Goal: Information Seeking & Learning: Check status

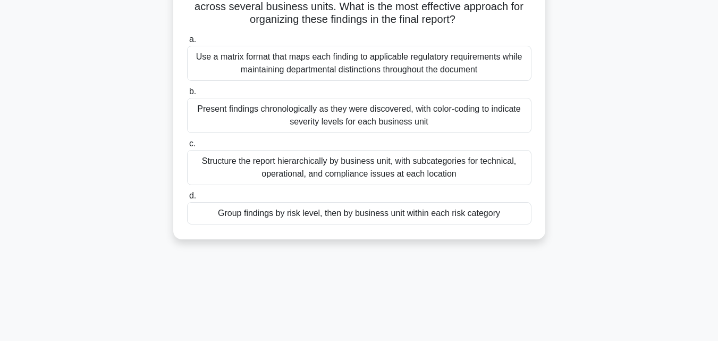
scroll to position [90, 0]
click at [292, 217] on div "Group findings by risk level, then by business unit within each risk category" at bounding box center [359, 212] width 344 height 22
click at [187, 198] on input "d. Group findings by risk level, then by business unit within each risk category" at bounding box center [187, 194] width 0 height 7
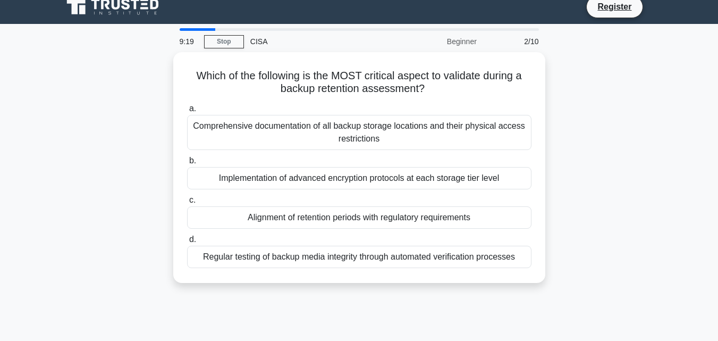
scroll to position [0, 0]
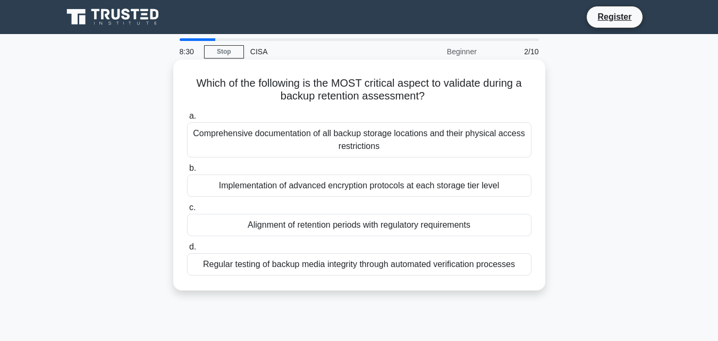
click at [363, 138] on div "Comprehensive documentation of all backup storage locations and their physical …" at bounding box center [359, 139] width 344 height 35
click at [187, 120] on input "a. Comprehensive documentation of all backup storage locations and their physic…" at bounding box center [187, 116] width 0 height 7
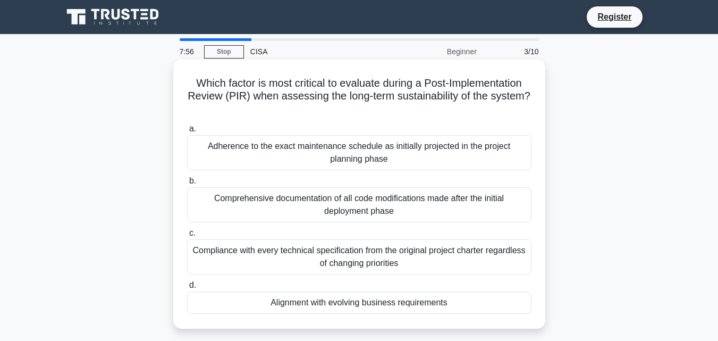
click at [379, 299] on div "Alignment with evolving business requirements" at bounding box center [359, 302] width 344 height 22
click at [187, 288] on input "d. Alignment with evolving business requirements" at bounding box center [187, 285] width 0 height 7
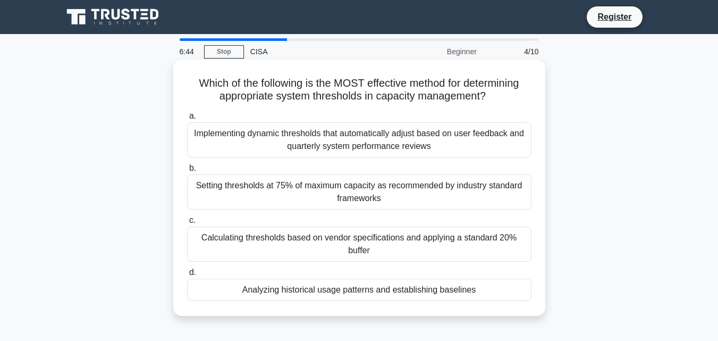
click at [398, 148] on div "Implementing dynamic thresholds that automatically adjust based on user feedbac…" at bounding box center [359, 139] width 344 height 35
click at [187, 120] on input "a. Implementing dynamic thresholds that automatically adjust based on user feed…" at bounding box center [187, 116] width 0 height 7
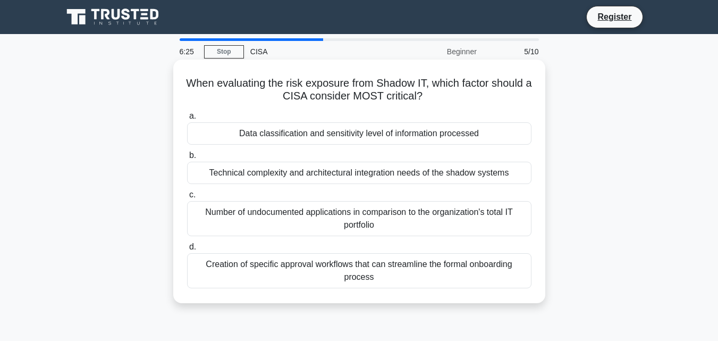
click at [309, 137] on div "Data classification and sensitivity level of information processed" at bounding box center [359, 133] width 344 height 22
click at [187, 120] on input "a. Data classification and sensitivity level of information processed" at bounding box center [187, 116] width 0 height 7
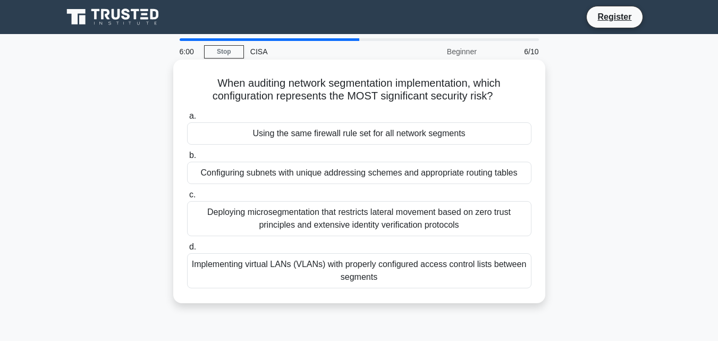
click at [399, 135] on div "Using the same firewall rule set for all network segments" at bounding box center [359, 133] width 344 height 22
click at [187, 120] on input "a. Using the same firewall rule set for all network segments" at bounding box center [187, 116] width 0 height 7
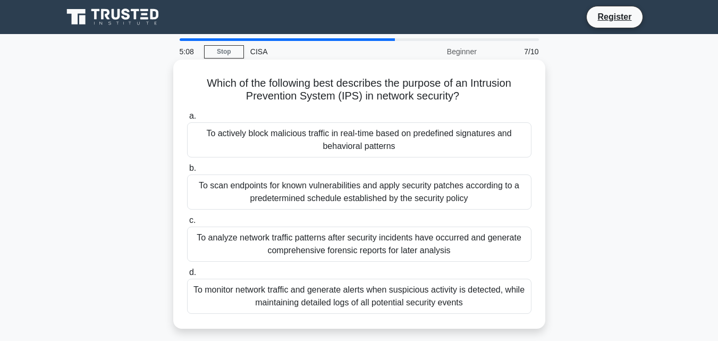
click at [363, 138] on div "To actively block malicious traffic in real-time based on predefined signatures…" at bounding box center [359, 139] width 344 height 35
click at [187, 120] on input "a. To actively block malicious traffic in real-time based on predefined signatu…" at bounding box center [187, 116] width 0 height 7
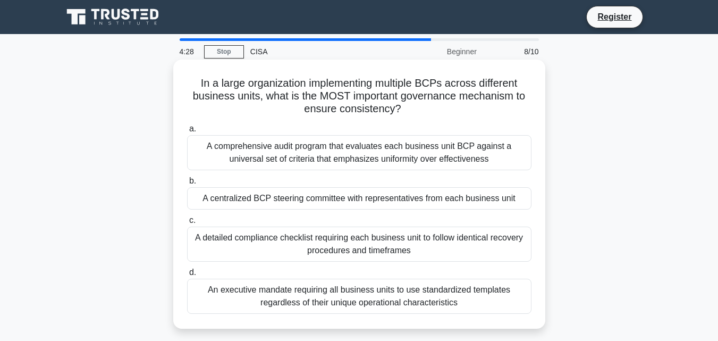
click at [392, 294] on div "An executive mandate requiring all business units to use standardized templates…" at bounding box center [359, 295] width 344 height 35
click at [187, 276] on input "d. An executive mandate requiring all business units to use standardized templa…" at bounding box center [187, 272] width 0 height 7
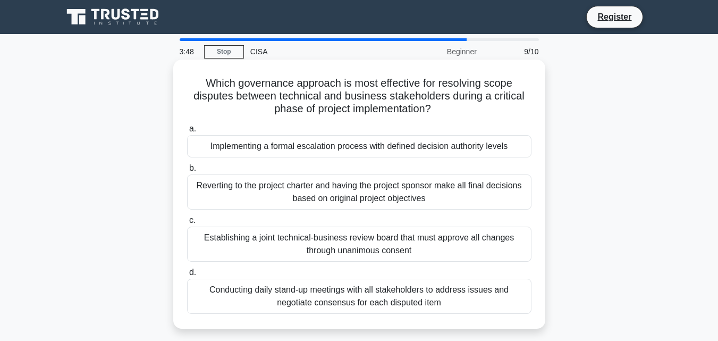
click at [371, 239] on div "Establishing a joint technical-business review board that must approve all chan…" at bounding box center [359, 243] width 344 height 35
click at [187, 224] on input "c. Establishing a joint technical-business review board that must approve all c…" at bounding box center [187, 220] width 0 height 7
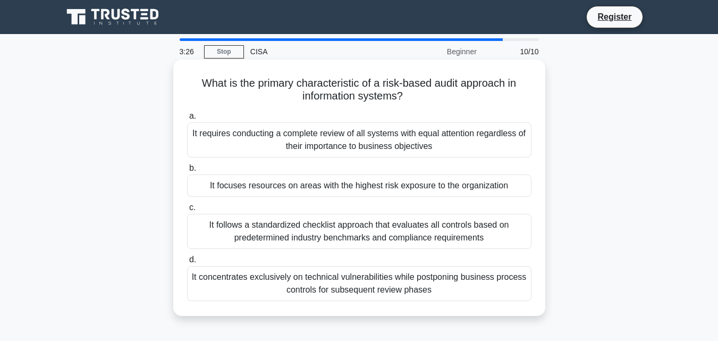
click at [411, 185] on div "It focuses resources on areas with the highest risk exposure to the organization" at bounding box center [359, 185] width 344 height 22
click at [187, 172] on input "b. It focuses resources on areas with the highest risk exposure to the organiza…" at bounding box center [187, 168] width 0 height 7
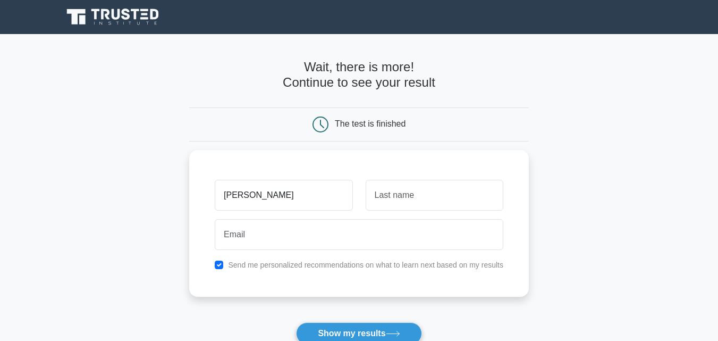
drag, startPoint x: 240, startPoint y: 186, endPoint x: 188, endPoint y: 194, distance: 52.7
click at [188, 194] on main "Wait, there is more! Continue to see your result The test is finished [PERSON_N…" at bounding box center [359, 225] width 718 height 382
type input "Olawale"
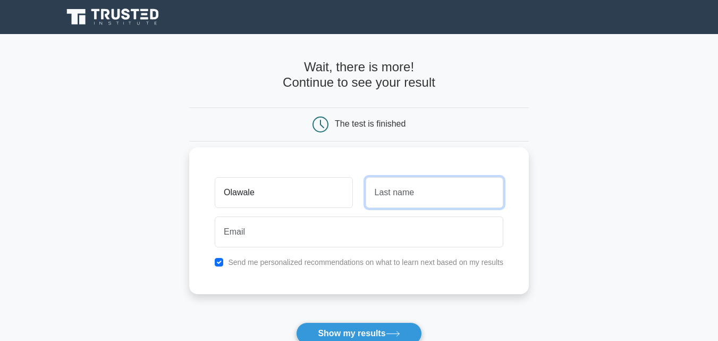
click at [381, 194] on input "text" at bounding box center [434, 192] width 138 height 31
type input "Adebiyi"
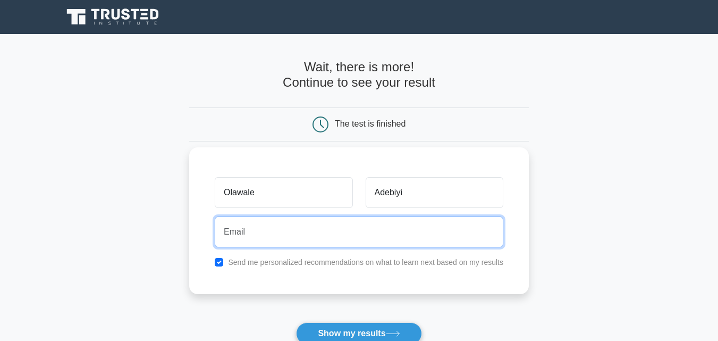
click at [266, 236] on input "email" at bounding box center [359, 231] width 288 height 31
type input "folawale_one@yahoo.com"
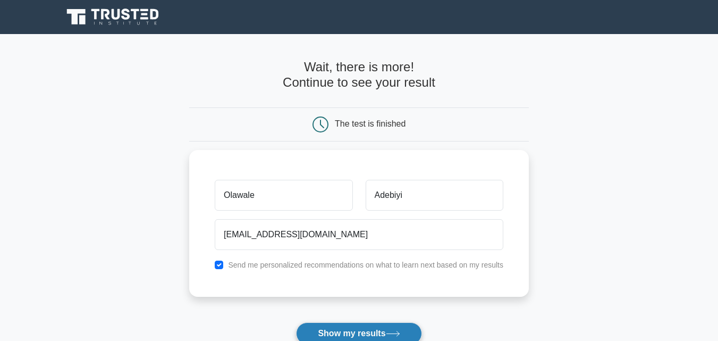
click at [356, 334] on button "Show my results" at bounding box center [358, 333] width 125 height 22
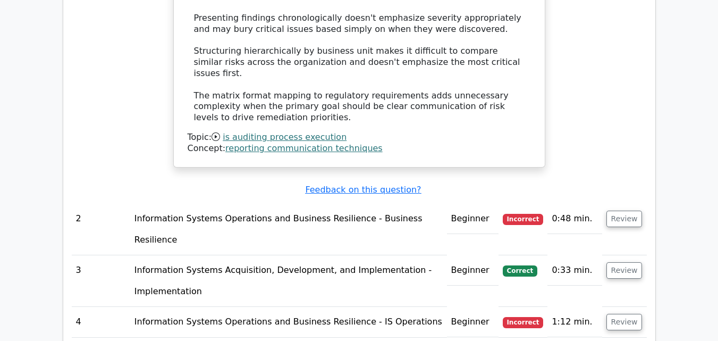
scroll to position [1460, 0]
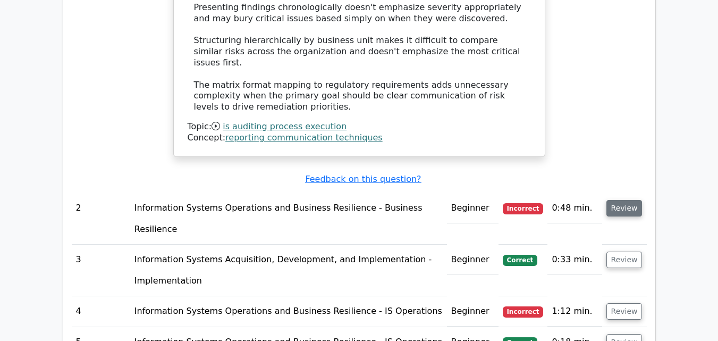
click at [628, 200] on button "Review" at bounding box center [624, 208] width 36 height 16
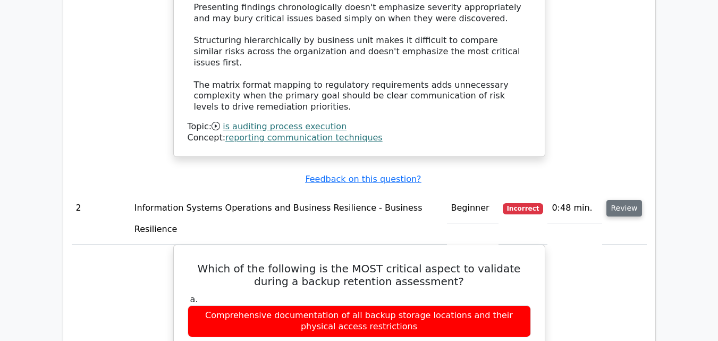
click at [628, 200] on button "Review" at bounding box center [624, 208] width 36 height 16
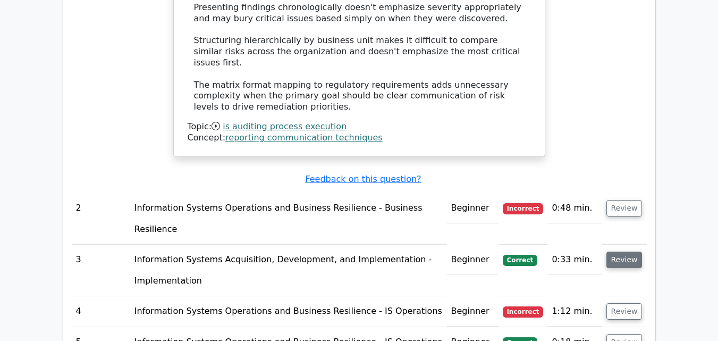
click at [626, 251] on button "Review" at bounding box center [624, 259] width 36 height 16
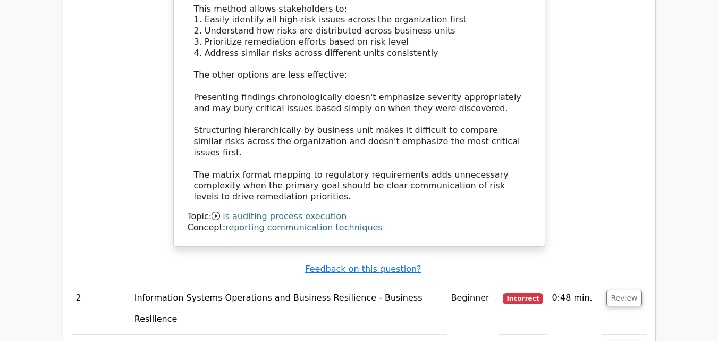
scroll to position [1416, 0]
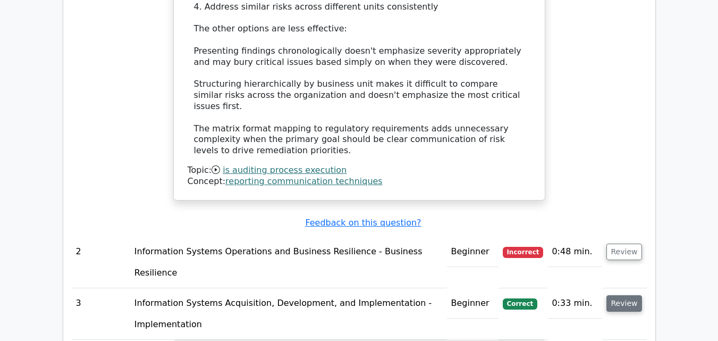
click at [625, 295] on button "Review" at bounding box center [624, 303] width 36 height 16
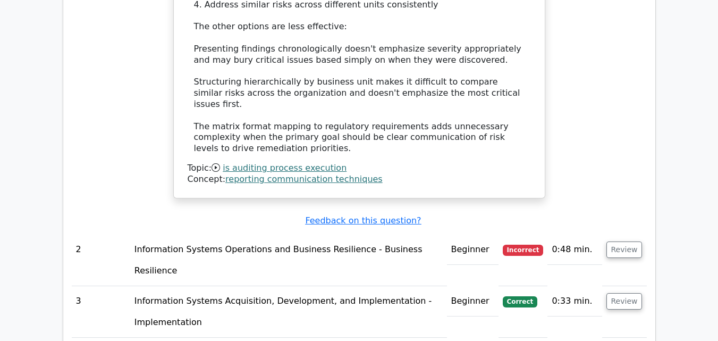
scroll to position [1426, 0]
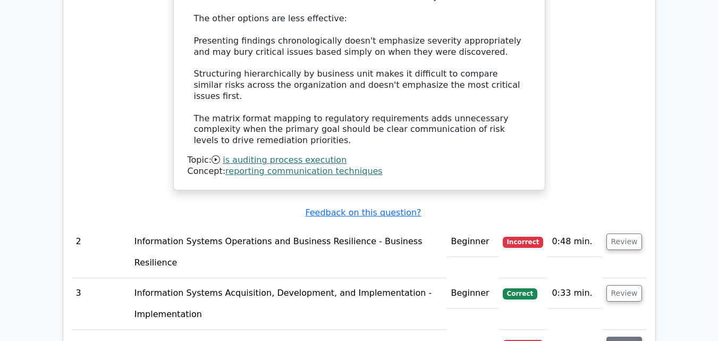
click at [624, 336] on button "Review" at bounding box center [624, 344] width 36 height 16
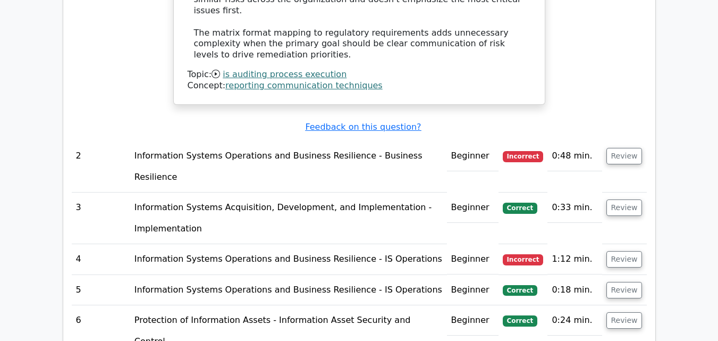
scroll to position [1500, 0]
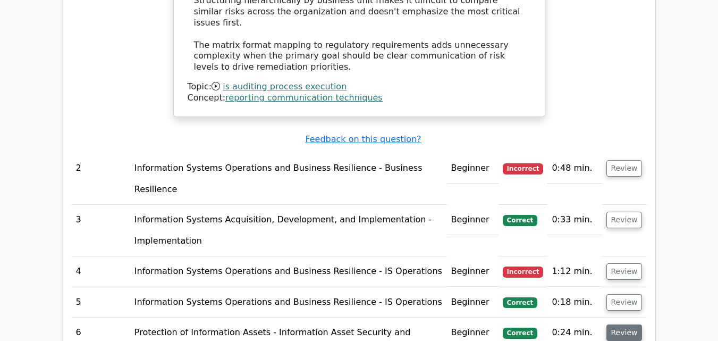
click at [624, 324] on button "Review" at bounding box center [624, 332] width 36 height 16
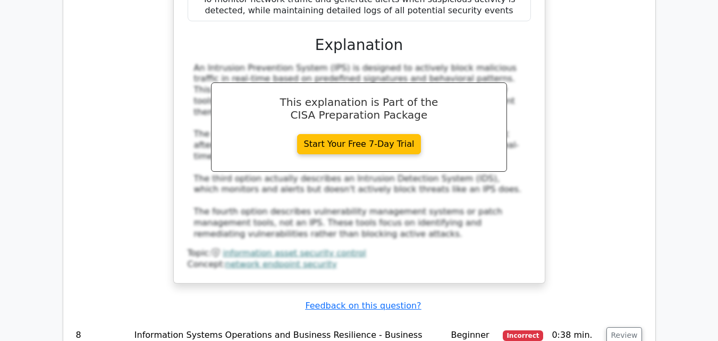
scroll to position [2154, 0]
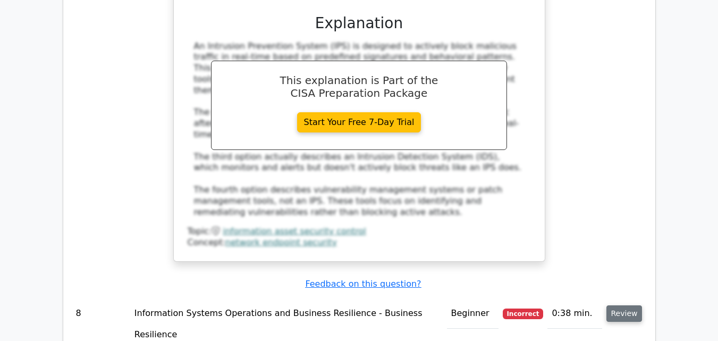
click at [625, 305] on button "Review" at bounding box center [624, 313] width 36 height 16
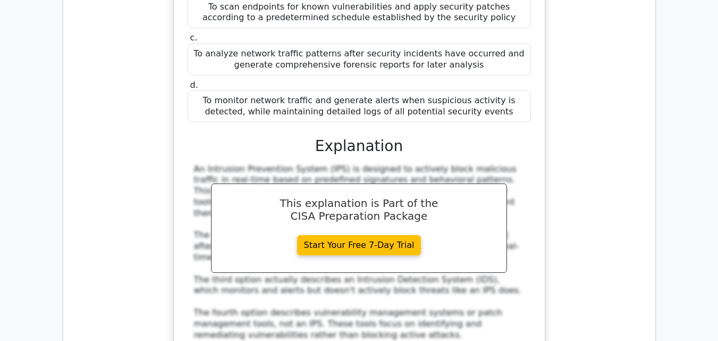
scroll to position [2051, 0]
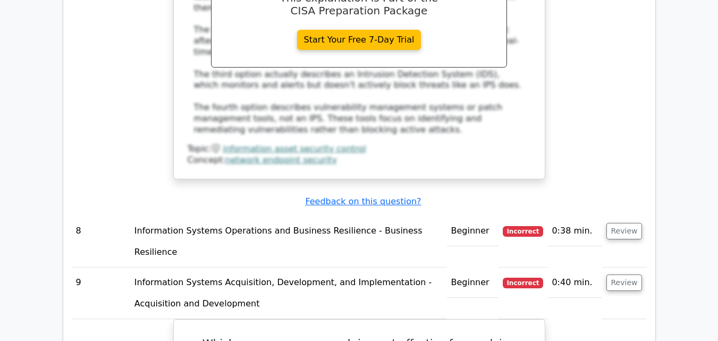
scroll to position [2244, 0]
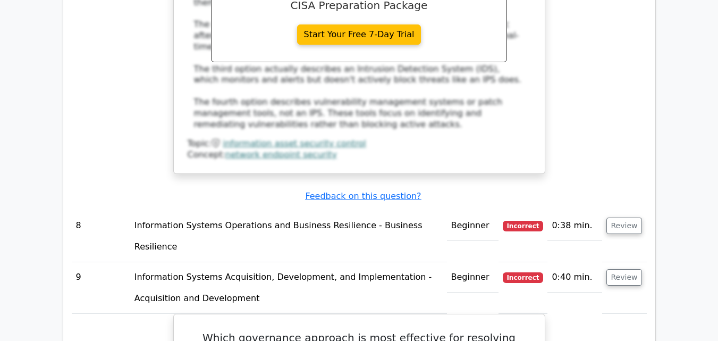
drag, startPoint x: 717, startPoint y: 230, endPoint x: 717, endPoint y: 246, distance: 15.9
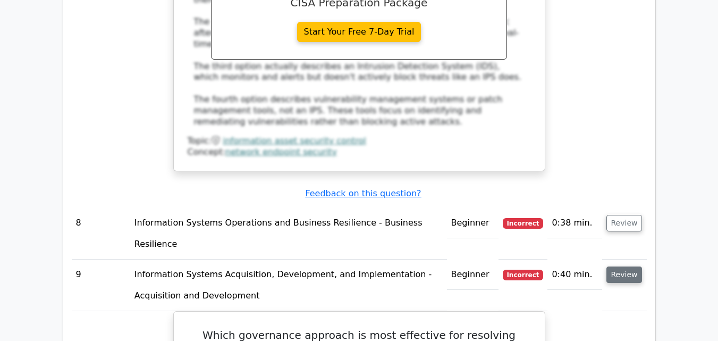
click at [622, 266] on button "Review" at bounding box center [624, 274] width 36 height 16
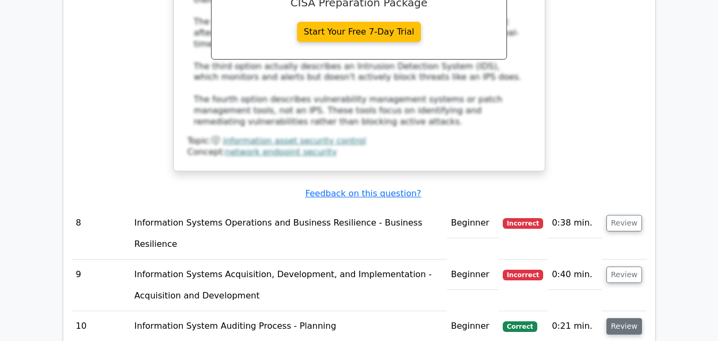
click at [630, 318] on button "Review" at bounding box center [624, 326] width 36 height 16
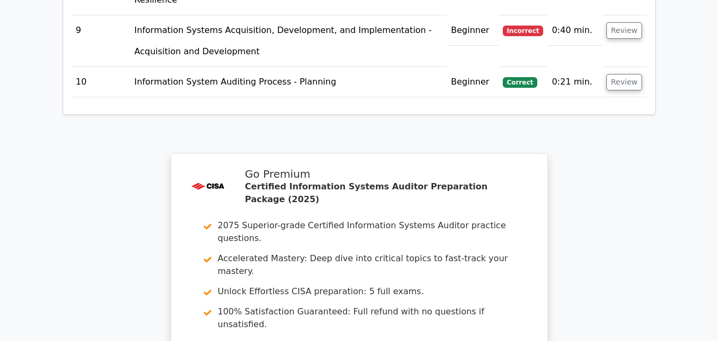
scroll to position [2526, 0]
